Goal: Browse casually

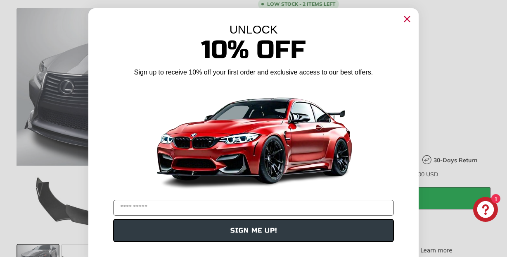
scroll to position [262, 0]
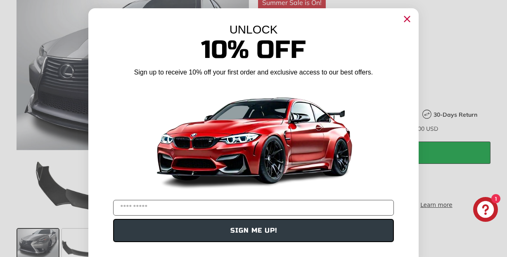
click at [198, 243] on form "UNLOCK 10% Off Sign up to receive 10% off your first order and exclusive access…" at bounding box center [253, 136] width 331 height 256
click at [407, 20] on circle "Close dialog" at bounding box center [407, 19] width 12 height 12
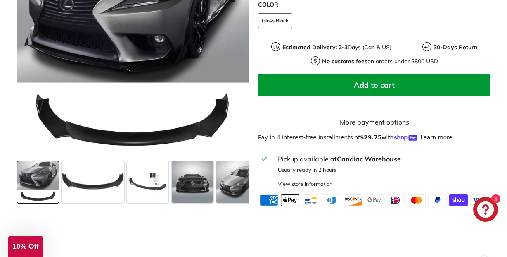
scroll to position [341, 0]
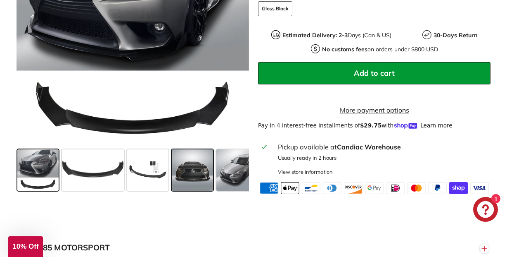
click at [197, 180] on span at bounding box center [192, 169] width 41 height 41
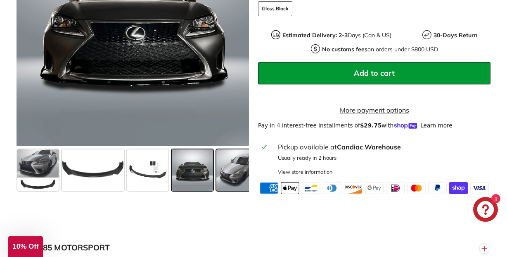
click at [242, 178] on span at bounding box center [237, 169] width 41 height 41
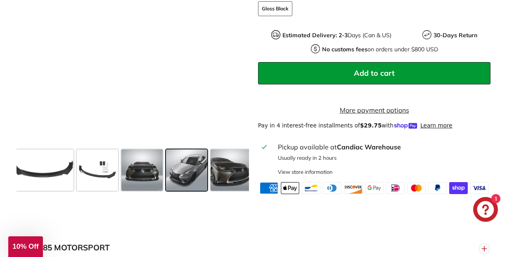
scroll to position [0, 104]
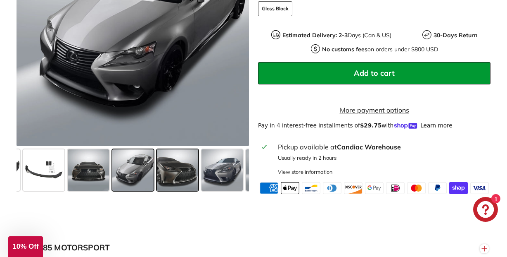
click at [186, 184] on span at bounding box center [177, 169] width 41 height 41
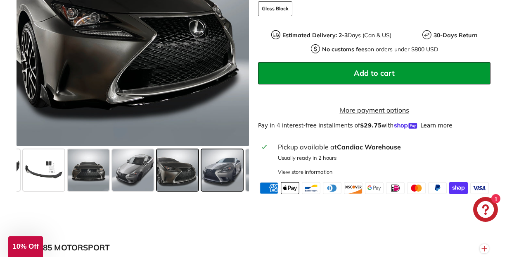
click at [205, 183] on span at bounding box center [222, 169] width 41 height 41
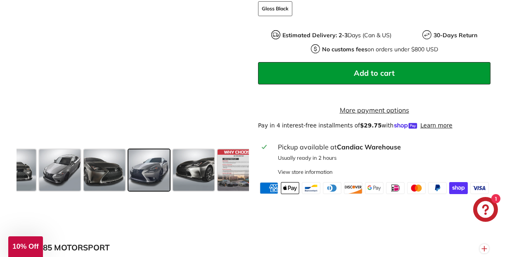
scroll to position [0, 189]
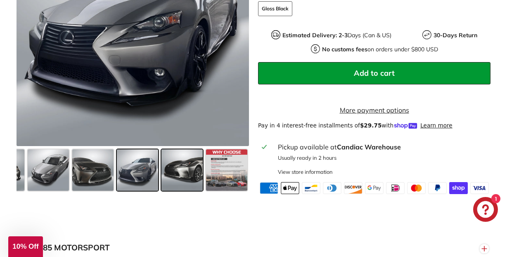
click at [195, 182] on span at bounding box center [182, 169] width 41 height 41
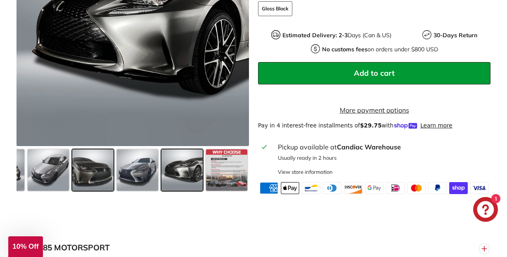
click at [79, 174] on span at bounding box center [92, 169] width 41 height 41
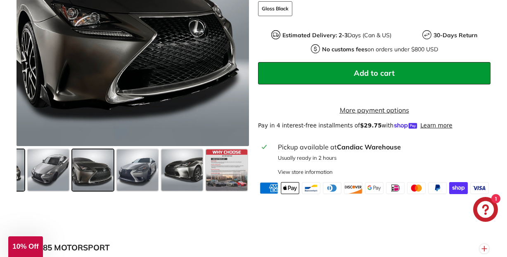
click at [23, 169] on span at bounding box center [3, 169] width 41 height 41
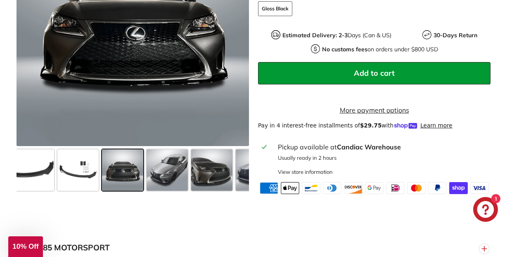
scroll to position [0, 59]
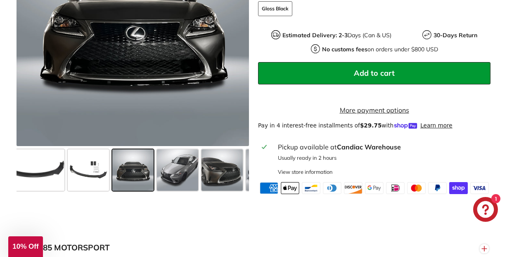
click at [10, 177] on div ".cls-1{fill:none;stroke:#000;stroke-miterlimit:10;stroke-width:2px} .cls-1{fill…" at bounding box center [128, 53] width 242 height 281
click at [49, 178] on span at bounding box center [33, 169] width 62 height 41
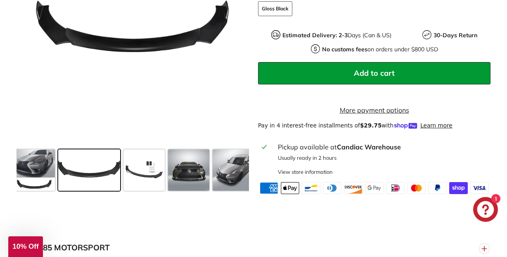
scroll to position [0, 0]
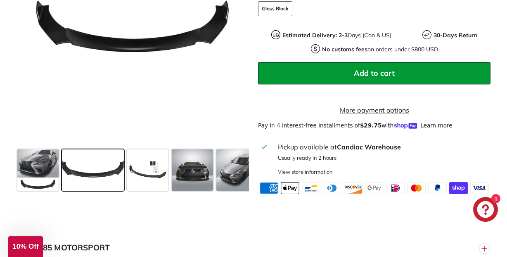
click at [111, 182] on span at bounding box center [93, 169] width 62 height 41
click at [163, 190] on span at bounding box center [147, 169] width 41 height 41
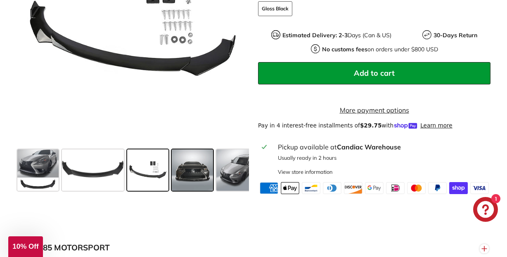
click at [187, 190] on span at bounding box center [192, 169] width 41 height 41
